Goal: Information Seeking & Learning: Check status

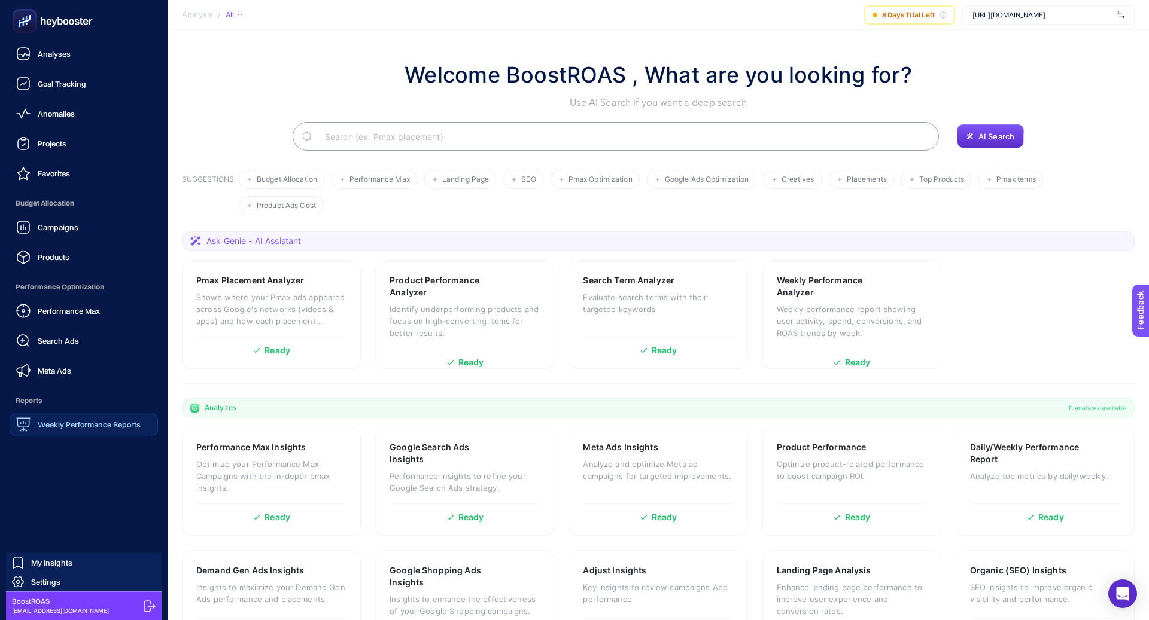
click at [77, 419] on div "Weekly Performance Reports" at bounding box center [78, 425] width 124 height 14
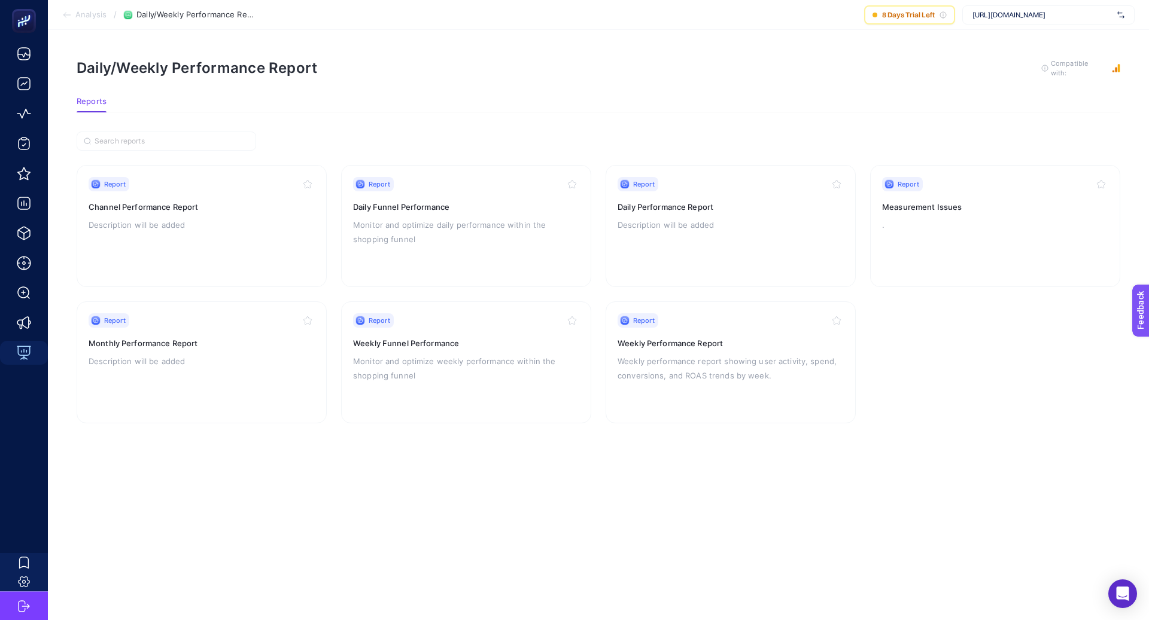
click at [1012, 18] on span "[URL][DOMAIN_NAME]" at bounding box center [1042, 15] width 140 height 10
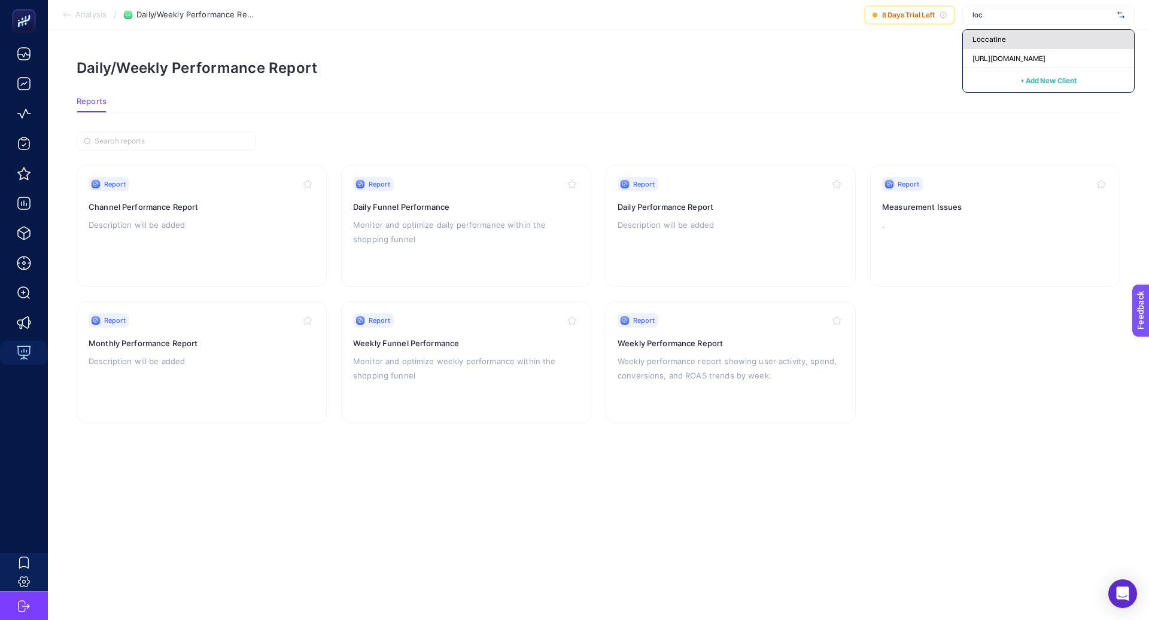
type input "loc"
click at [1033, 44] on div "Loccatine" at bounding box center [1048, 39] width 171 height 19
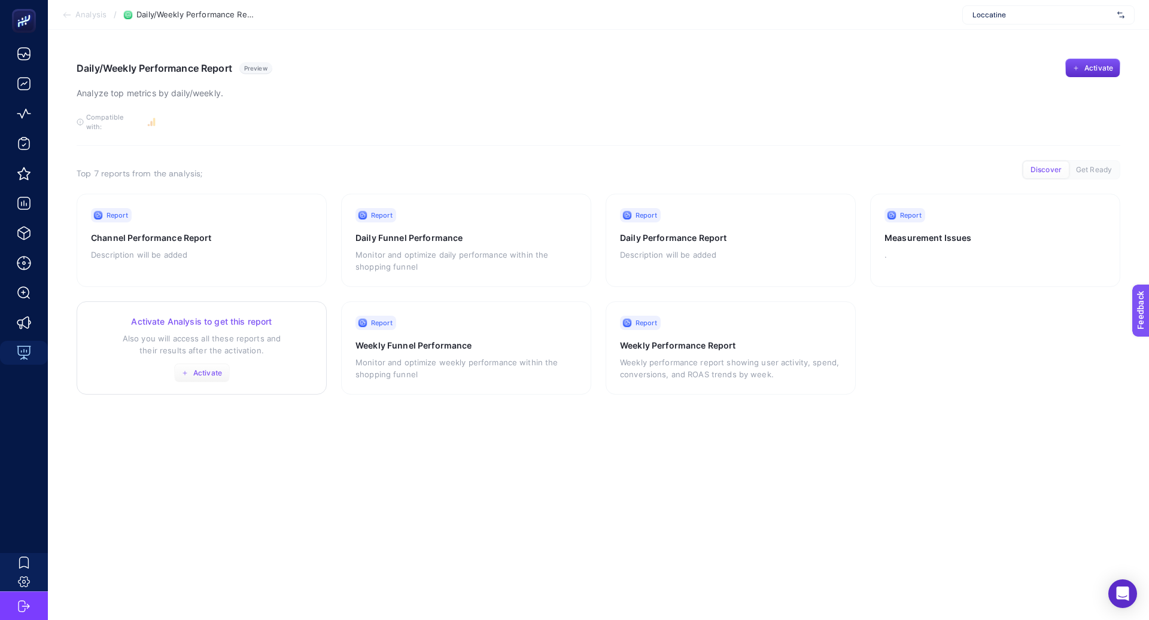
click at [202, 370] on button "Activate" at bounding box center [202, 373] width 56 height 19
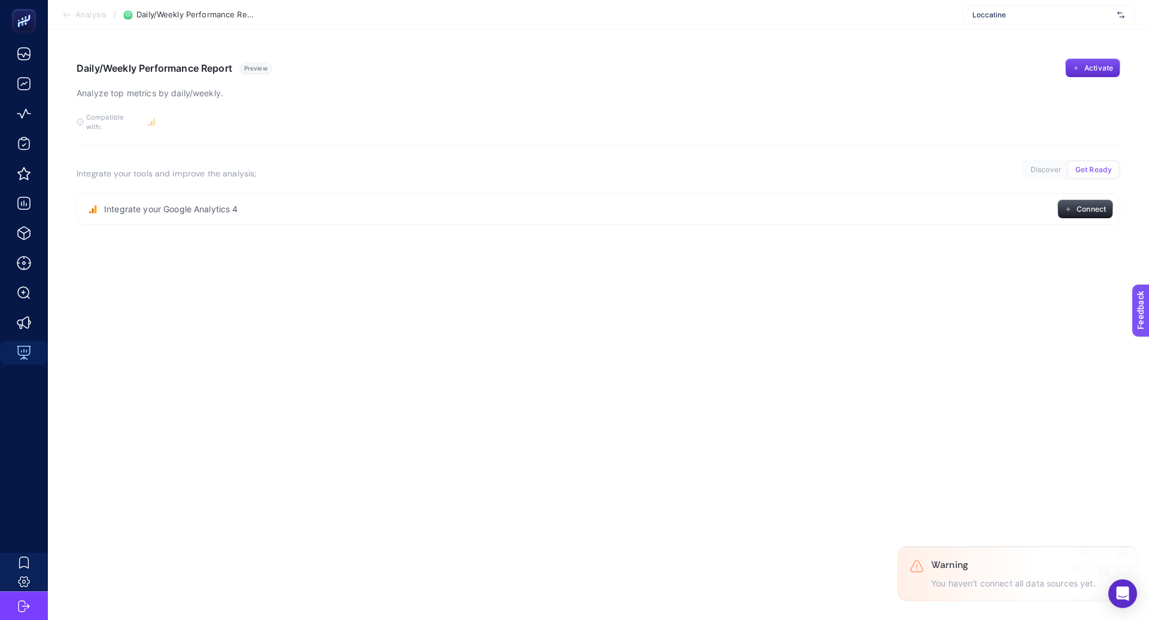
click at [994, 20] on div "Loccatine" at bounding box center [1048, 14] width 172 height 19
type input "loc"
click at [1031, 54] on span "[URL][DOMAIN_NAME]" at bounding box center [1008, 59] width 73 height 10
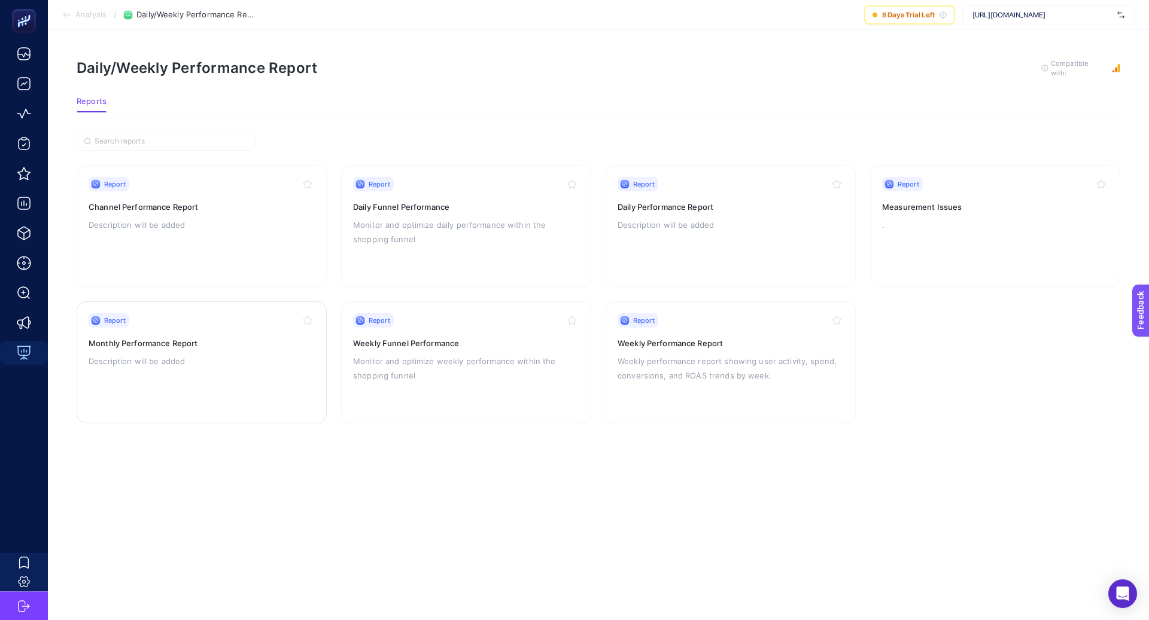
click at [230, 343] on h3 "Monthly Performance Report" at bounding box center [202, 343] width 226 height 12
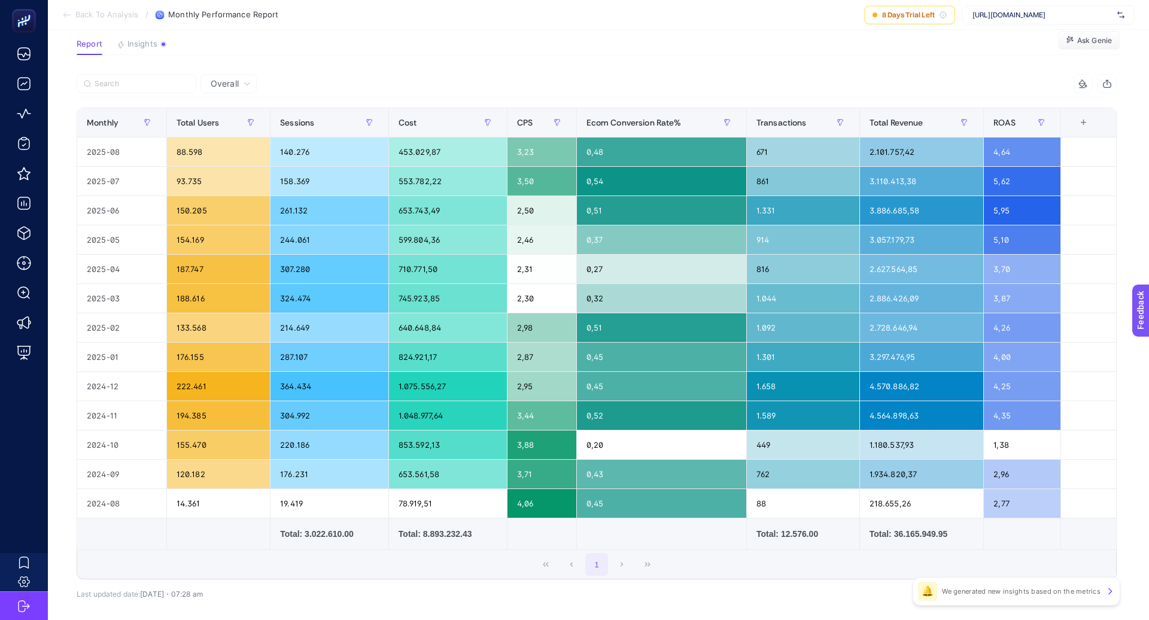
scroll to position [84, 0]
drag, startPoint x: 434, startPoint y: 498, endPoint x: 397, endPoint y: 497, distance: 37.7
click at [397, 497] on div "78.919,51" at bounding box center [448, 504] width 118 height 29
click at [415, 390] on div "1.075.556,27" at bounding box center [448, 387] width 118 height 29
click at [331, 165] on div "140.276" at bounding box center [329, 152] width 118 height 29
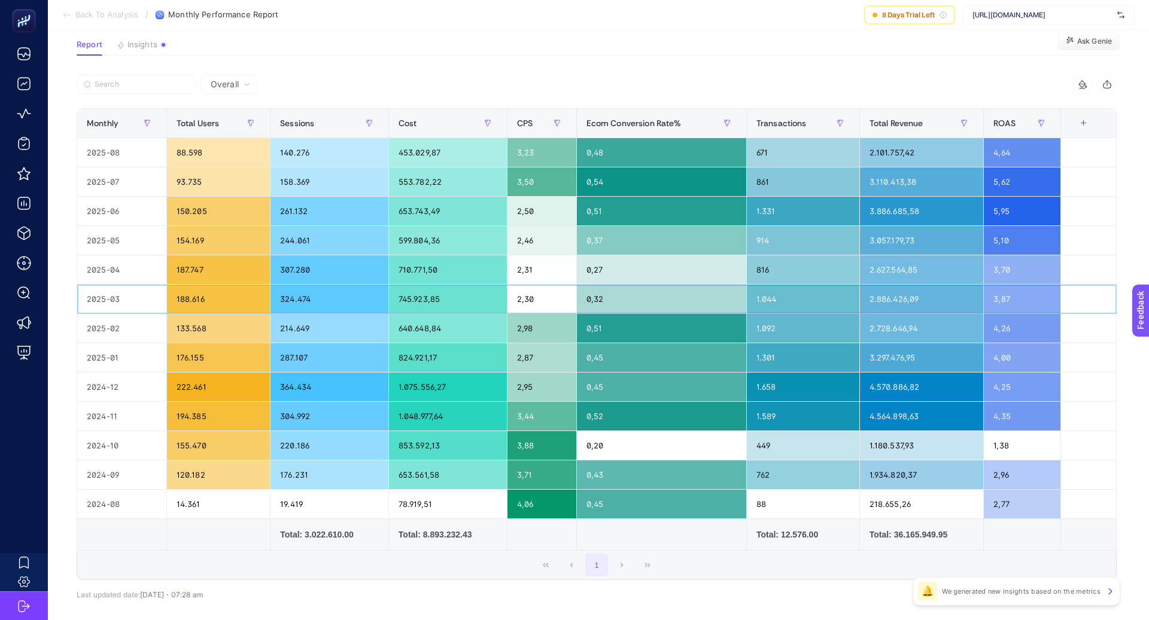
click at [319, 300] on div "324.474" at bounding box center [329, 299] width 118 height 29
click at [485, 558] on div "1" at bounding box center [596, 565] width 1039 height 29
click at [480, 190] on div "553.782,22" at bounding box center [448, 182] width 118 height 29
click at [444, 269] on div "710.771,50" at bounding box center [448, 269] width 118 height 29
click at [906, 266] on div "2.627.564,85" at bounding box center [922, 269] width 124 height 29
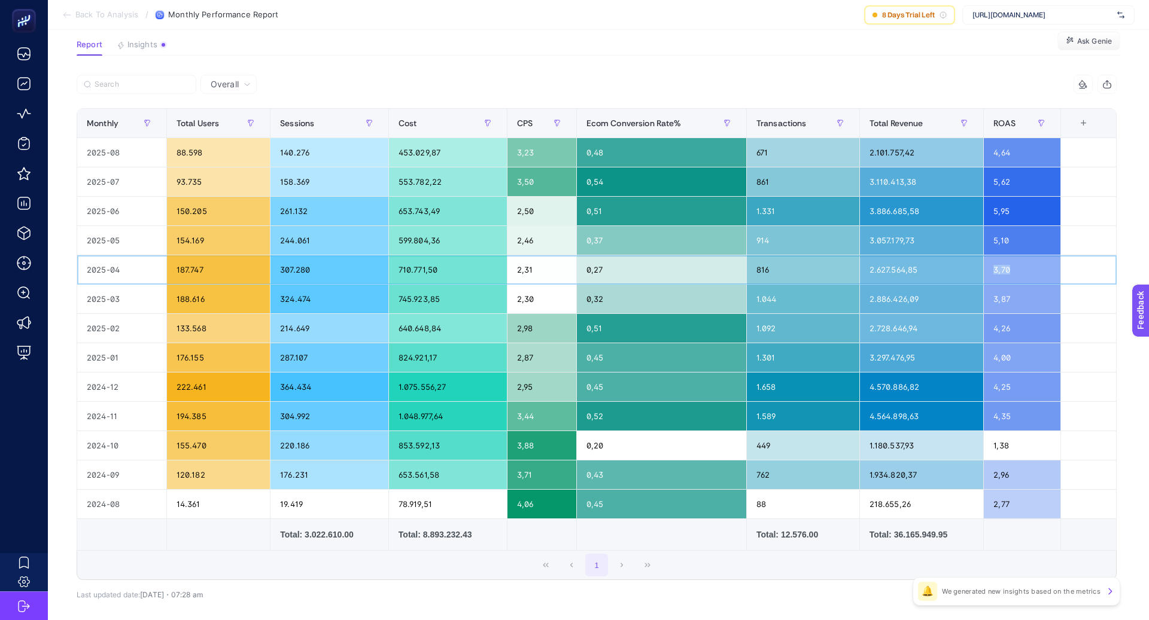
drag, startPoint x: 1048, startPoint y: 274, endPoint x: 989, endPoint y: 272, distance: 59.3
click at [988, 272] on div "3,70" at bounding box center [1022, 269] width 77 height 29
click at [411, 266] on div "710.771,50" at bounding box center [448, 269] width 118 height 29
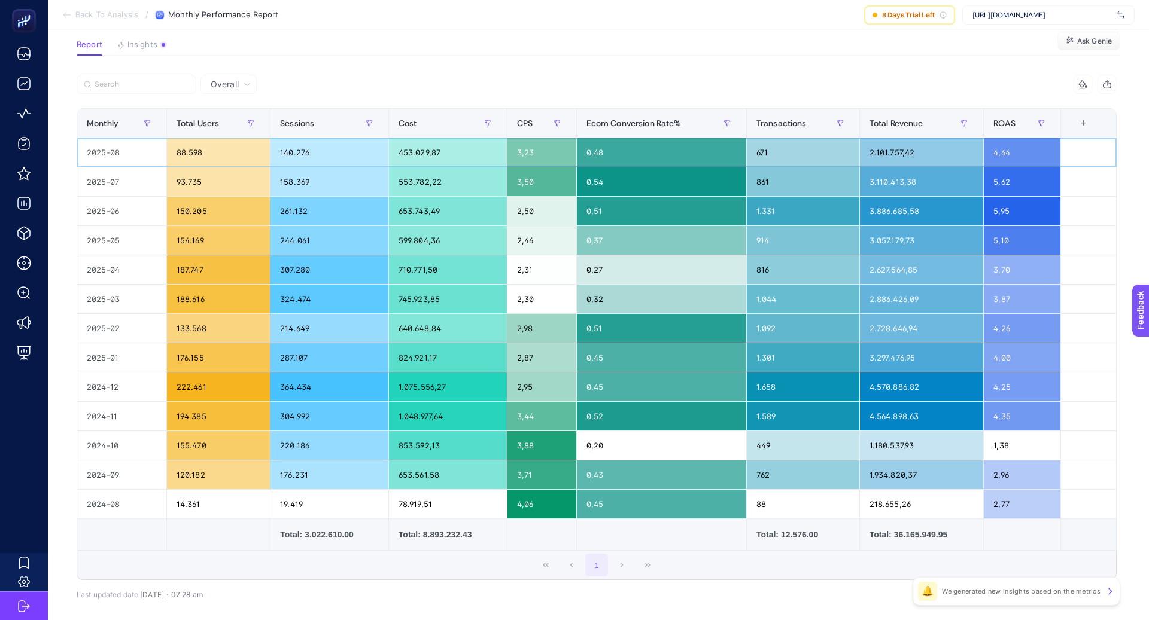
click at [421, 150] on div "453.029,87" at bounding box center [448, 152] width 118 height 29
click at [416, 182] on div "553.782,22" at bounding box center [448, 182] width 118 height 29
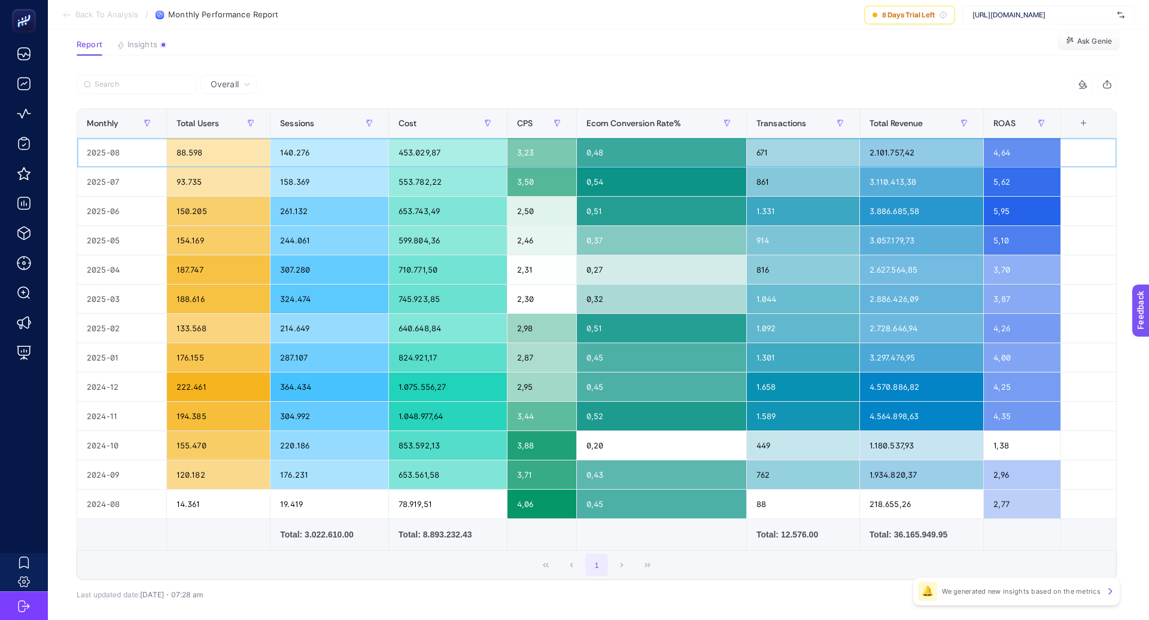
click at [419, 147] on div "453.029,87" at bounding box center [448, 152] width 118 height 29
click at [410, 267] on div "710.771,50" at bounding box center [448, 269] width 118 height 29
click at [433, 151] on div "453.029,87" at bounding box center [448, 152] width 118 height 29
click at [426, 314] on td "640.648,84" at bounding box center [447, 328] width 118 height 29
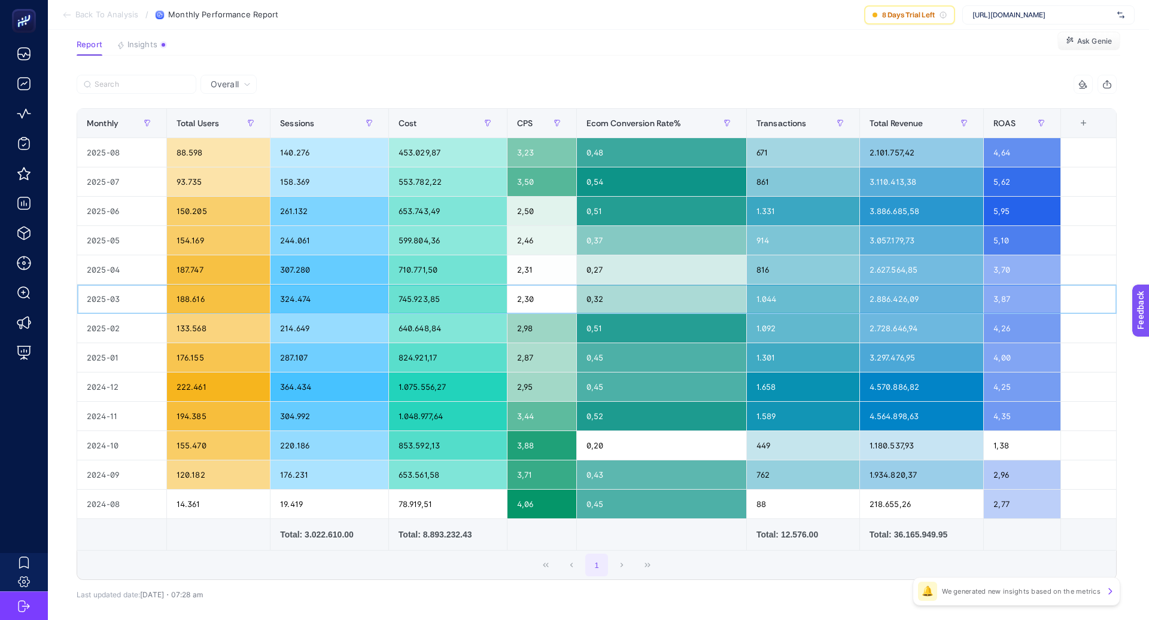
click at [425, 298] on div "745.923,85" at bounding box center [448, 299] width 118 height 29
click at [600, 152] on div "0,48" at bounding box center [661, 152] width 169 height 29
click at [494, 226] on div "599.804,36" at bounding box center [448, 240] width 118 height 29
click at [550, 84] on div at bounding box center [337, 88] width 520 height 26
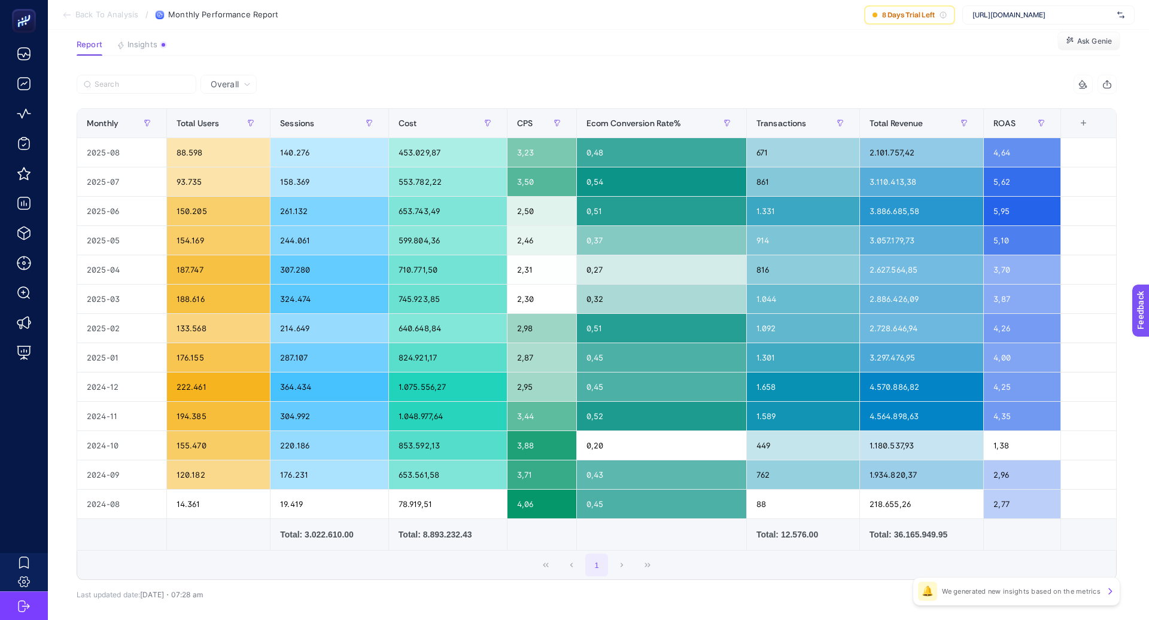
click at [660, 554] on div "1" at bounding box center [596, 565] width 1039 height 29
click at [608, 526] on td at bounding box center [661, 535] width 170 height 32
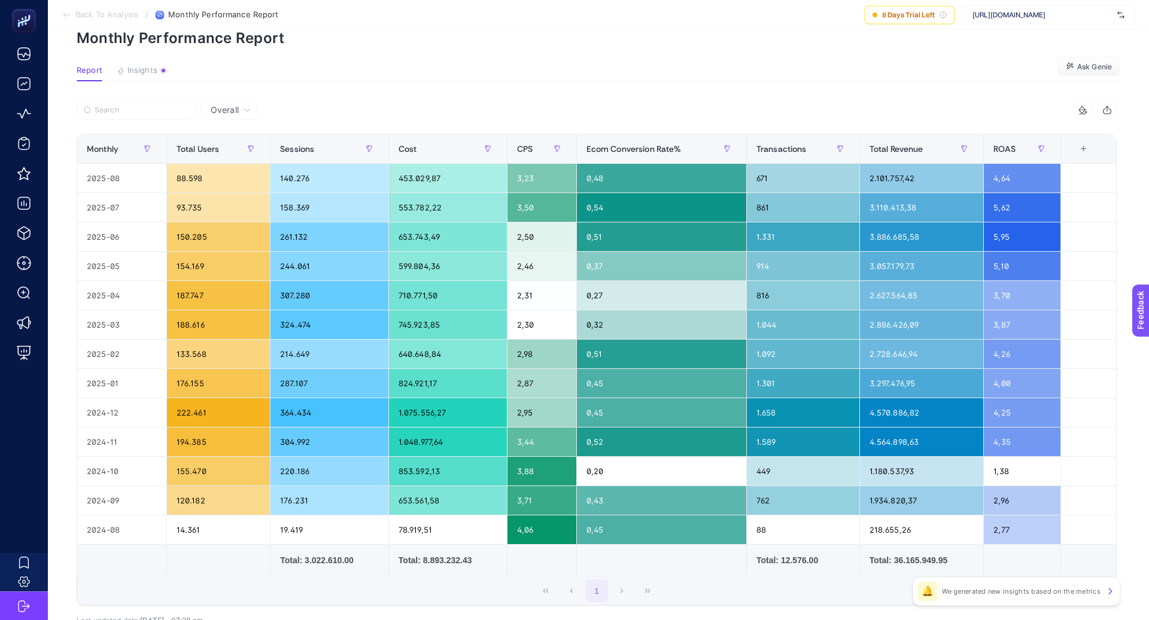
scroll to position [53, 0]
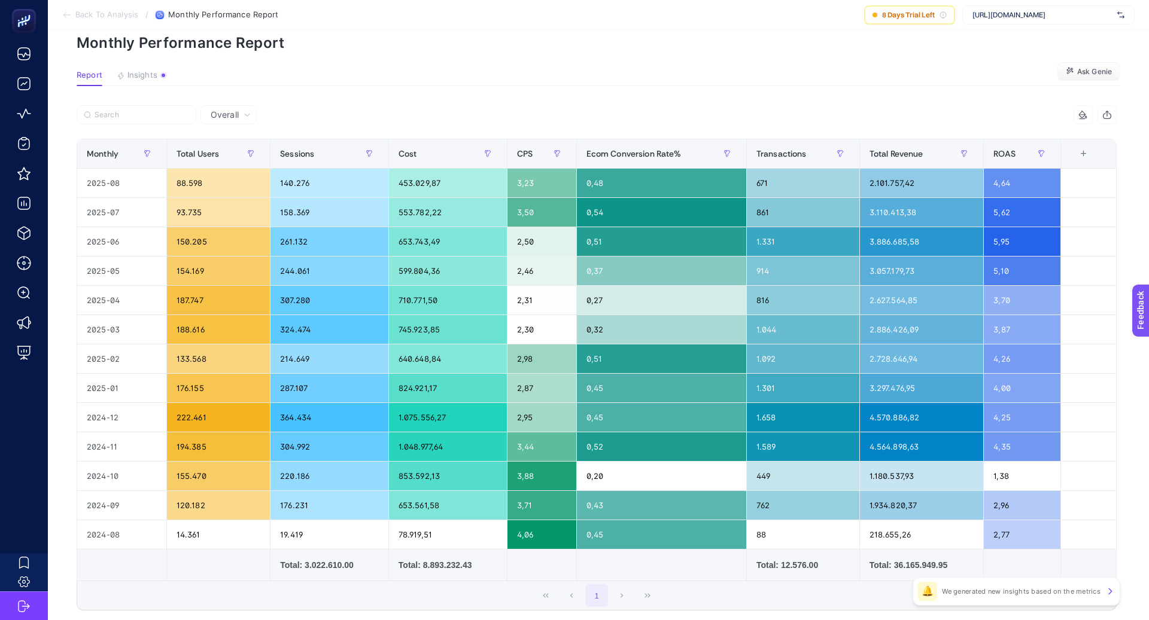
click at [380, 96] on article "Add to favorites false Notify me Share Create project Monthly Performance Repor…" at bounding box center [598, 342] width 1101 height 730
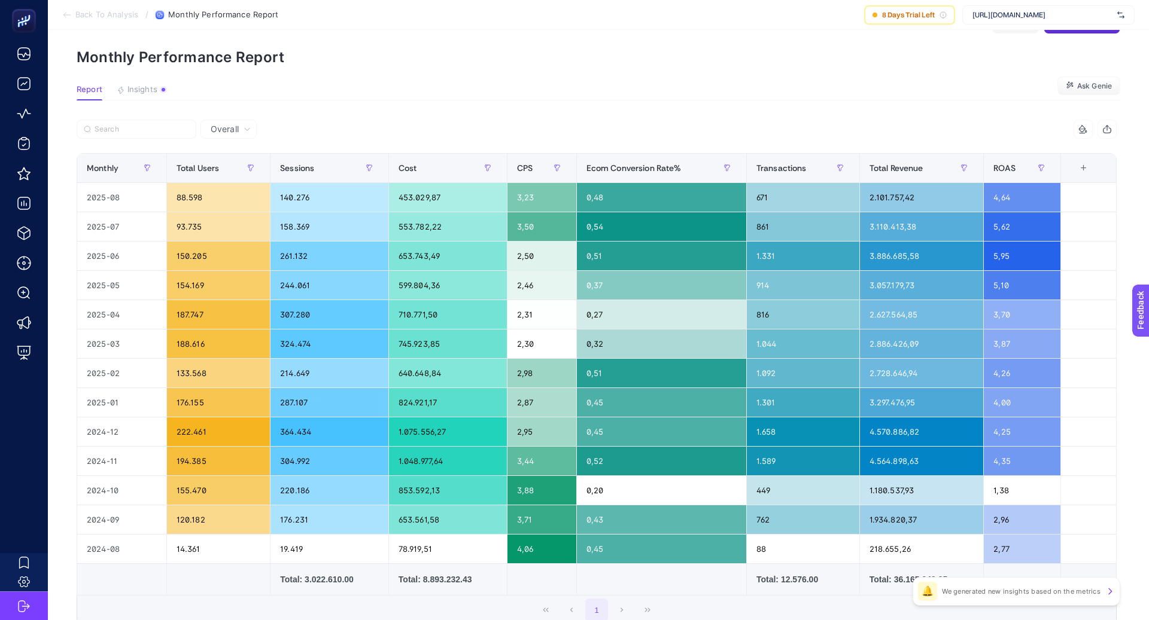
scroll to position [36, 0]
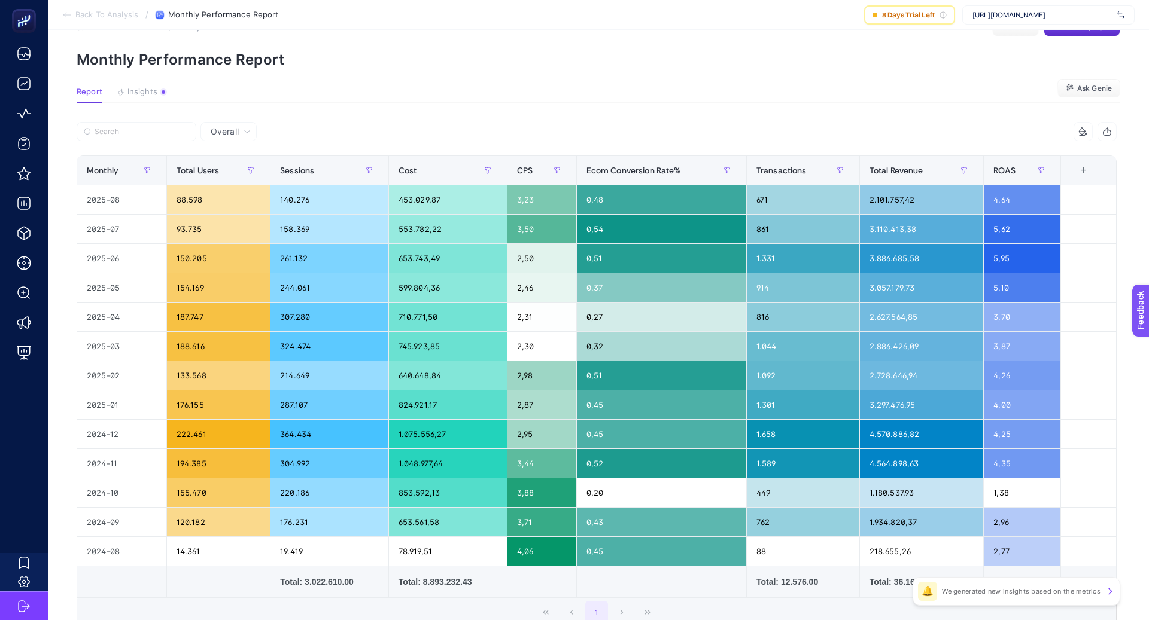
click at [467, 141] on div at bounding box center [337, 135] width 520 height 26
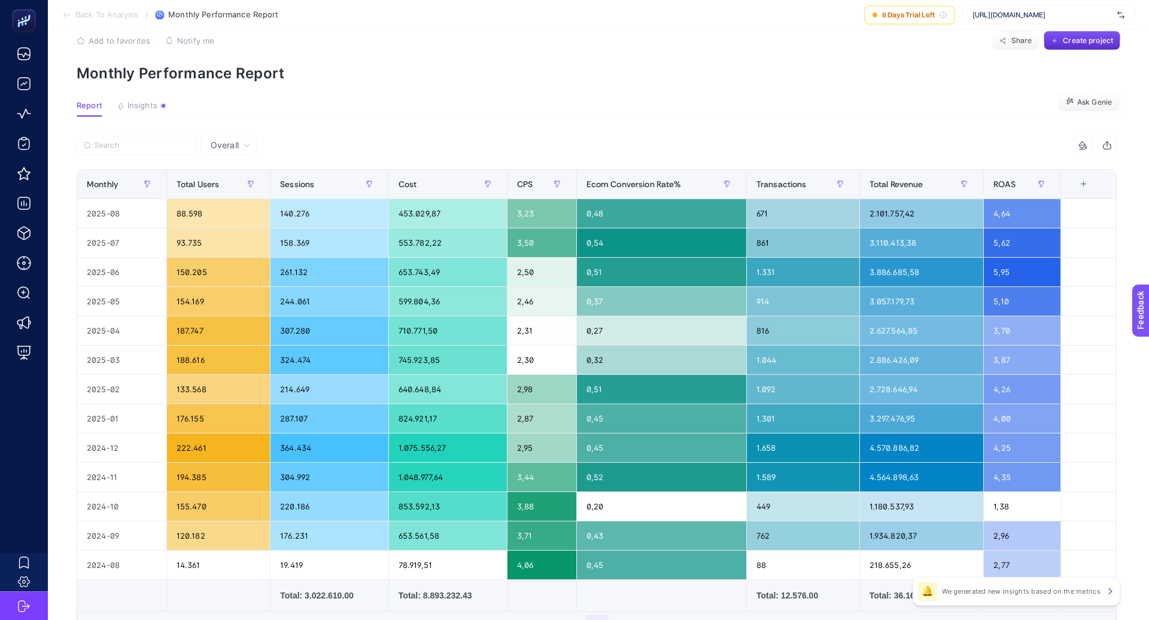
scroll to position [22, 0]
click at [295, 327] on div "307.280" at bounding box center [329, 331] width 118 height 29
click at [297, 346] on div "324.474" at bounding box center [329, 360] width 118 height 29
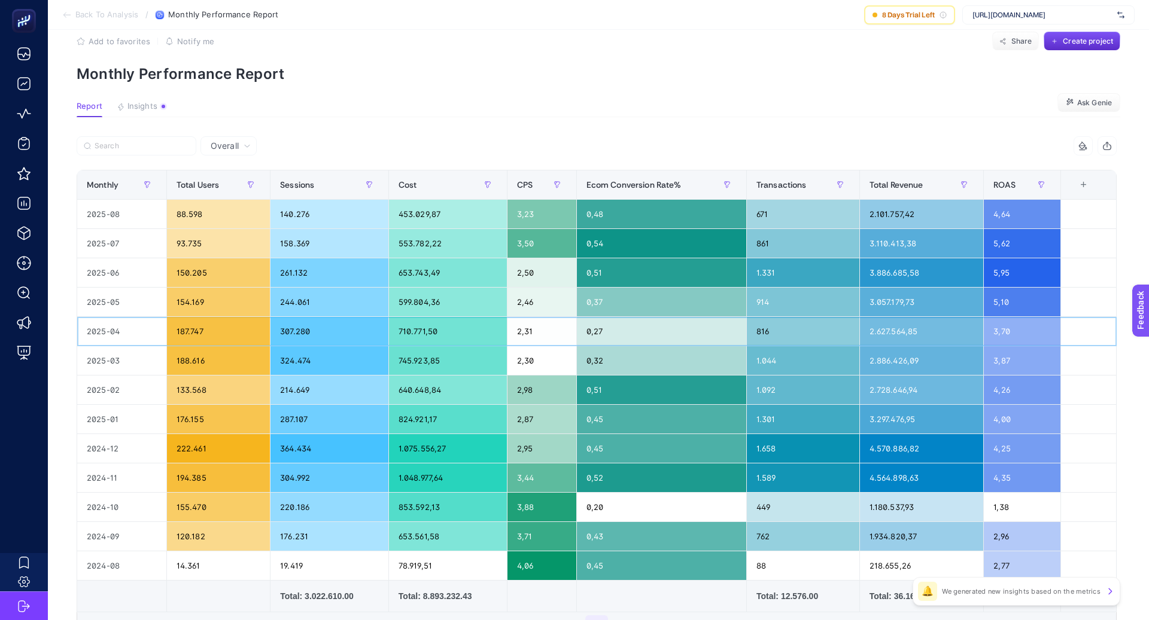
click at [297, 331] on div "307.280" at bounding box center [329, 331] width 118 height 29
click at [297, 363] on div "324.474" at bounding box center [329, 360] width 118 height 29
